Goal: Browse casually

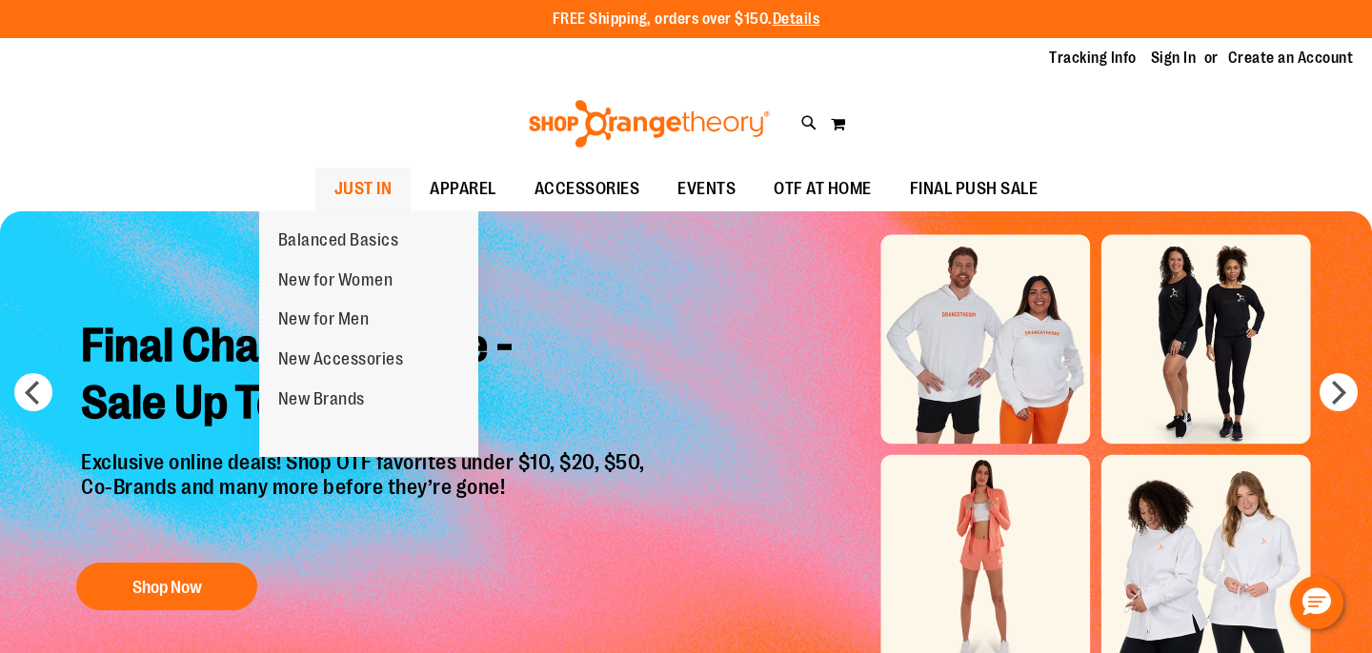
type input "**********"
click at [334, 187] on span "JUST IN" at bounding box center [363, 189] width 58 height 43
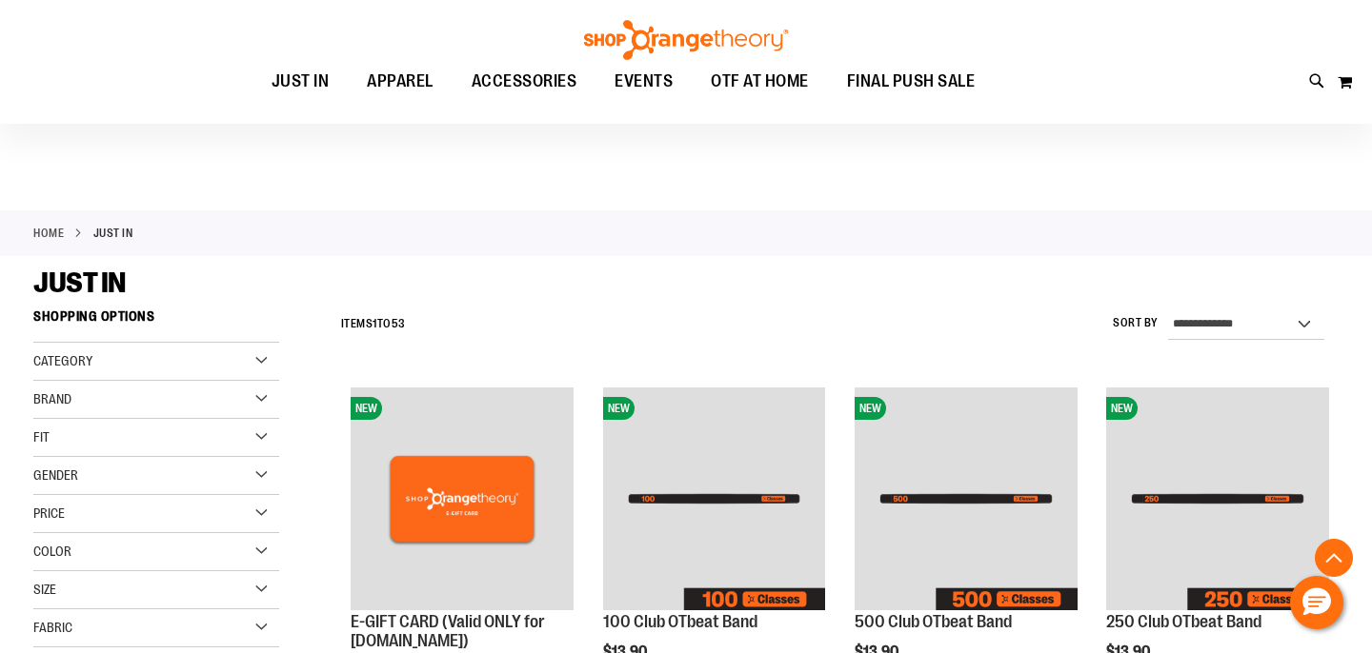
scroll to position [911, 0]
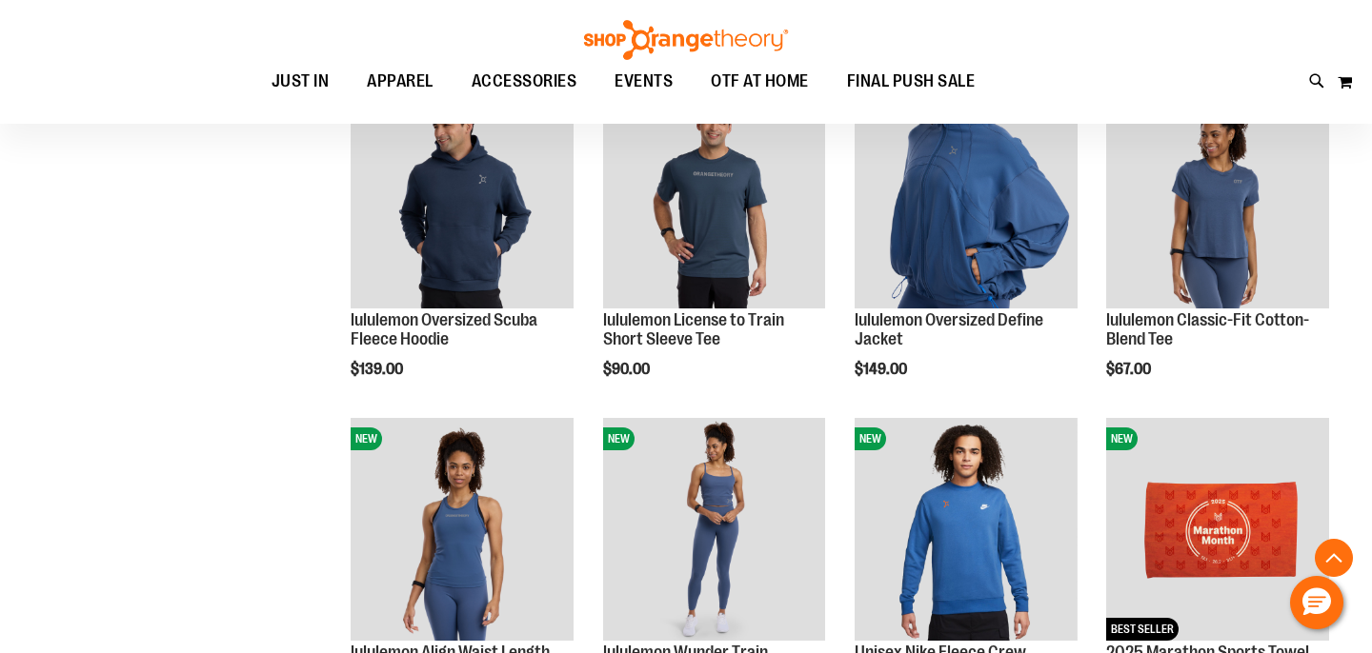
scroll to position [1645, 0]
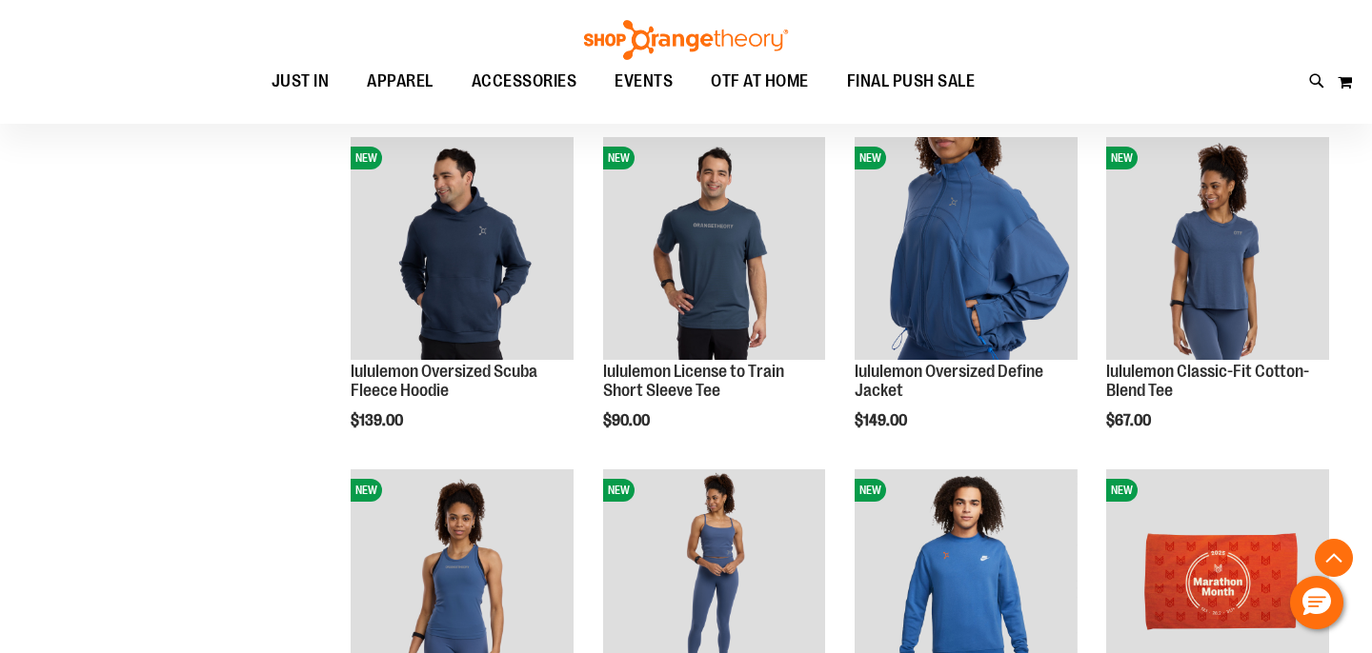
scroll to position [1574, 0]
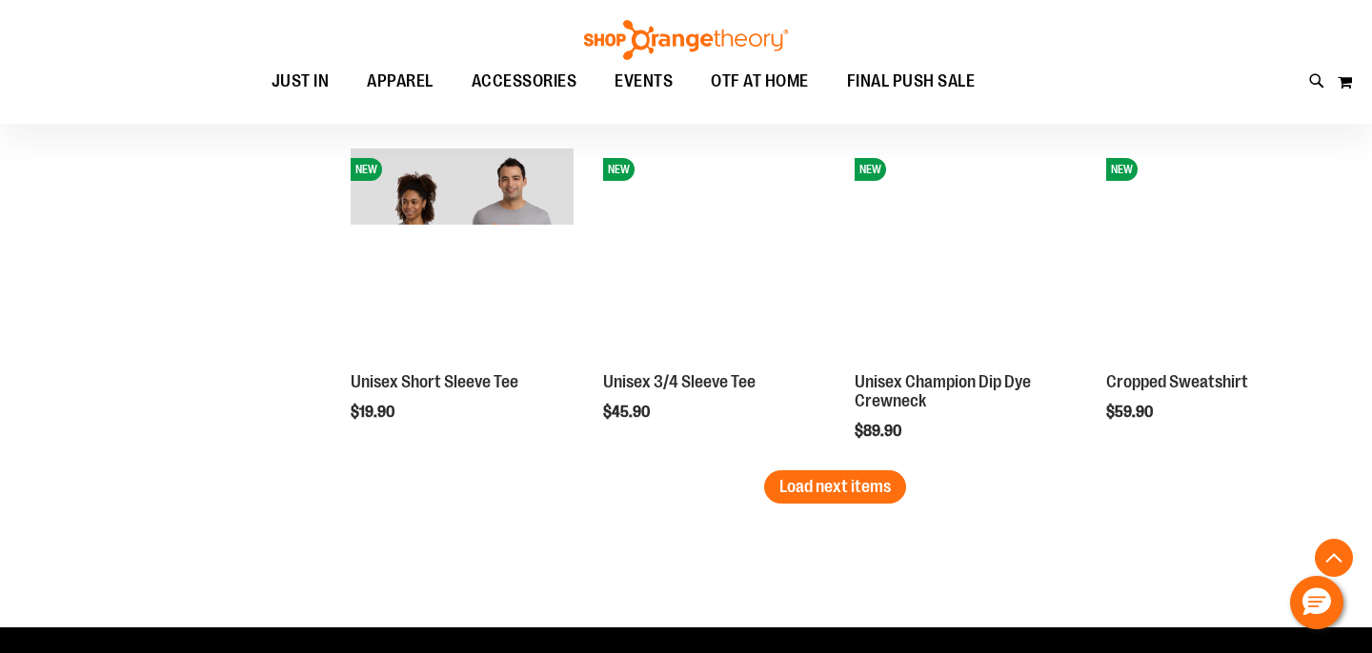
scroll to position [2907, 0]
